Goal: Complete application form

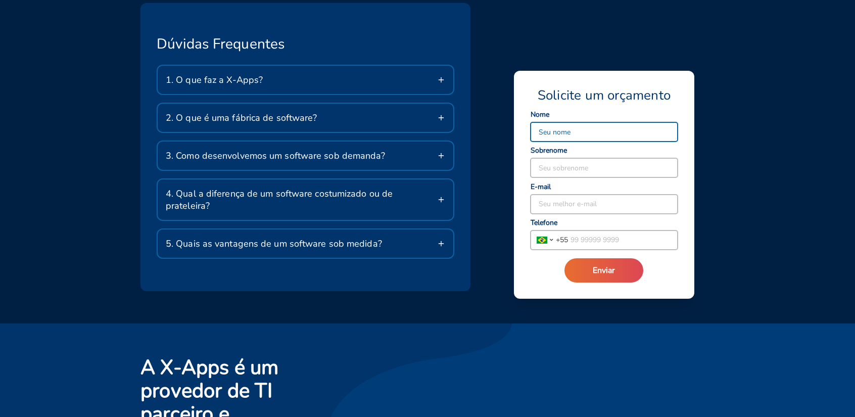
scroll to position [1881, 0]
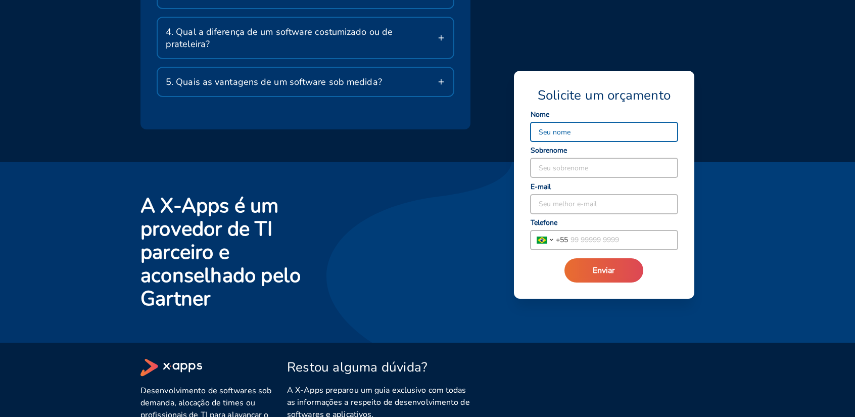
click at [556, 138] on input at bounding box center [604, 131] width 147 height 19
type input "nayh"
click at [560, 170] on input at bounding box center [604, 167] width 147 height 19
type input "arquitetura"
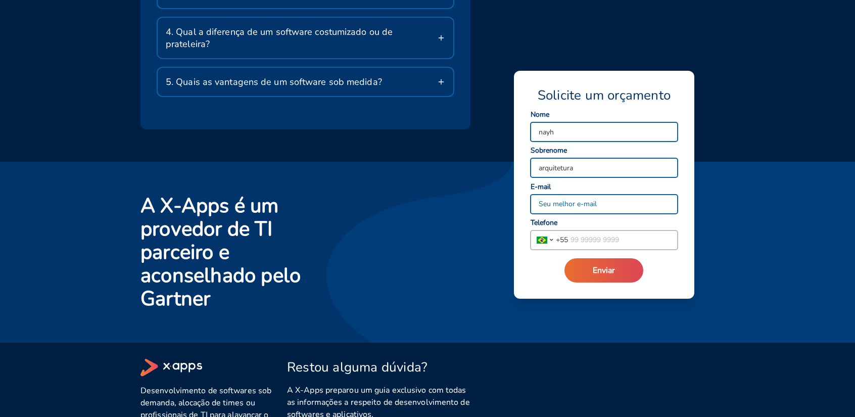
click at [555, 201] on input at bounding box center [604, 204] width 147 height 19
paste input "[EMAIL_ADDRESS][DOMAIN_NAME]"
type input "[EMAIL_ADDRESS][DOMAIN_NAME]"
click at [592, 243] on input "tel" at bounding box center [623, 240] width 110 height 19
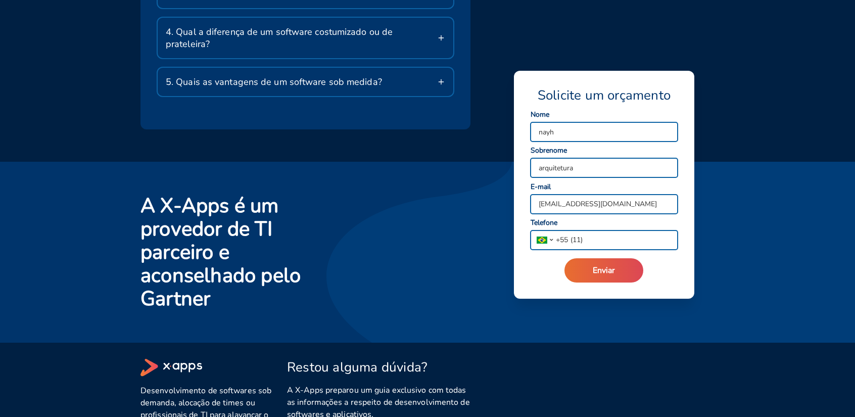
paste input "93396-0363"
type input "[PHONE_NUMBER]"
click at [605, 268] on span "Enviar" at bounding box center [604, 270] width 22 height 11
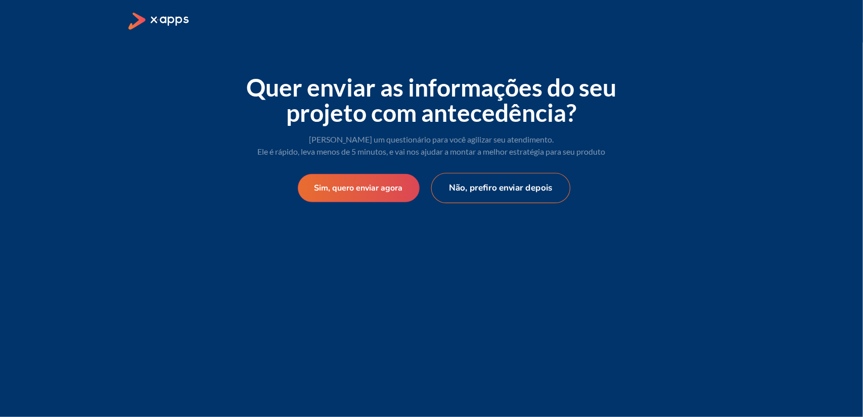
click at [492, 192] on button "Não, prefiro enviar depois" at bounding box center [501, 188] width 140 height 30
